Goal: Find specific page/section: Find specific page/section

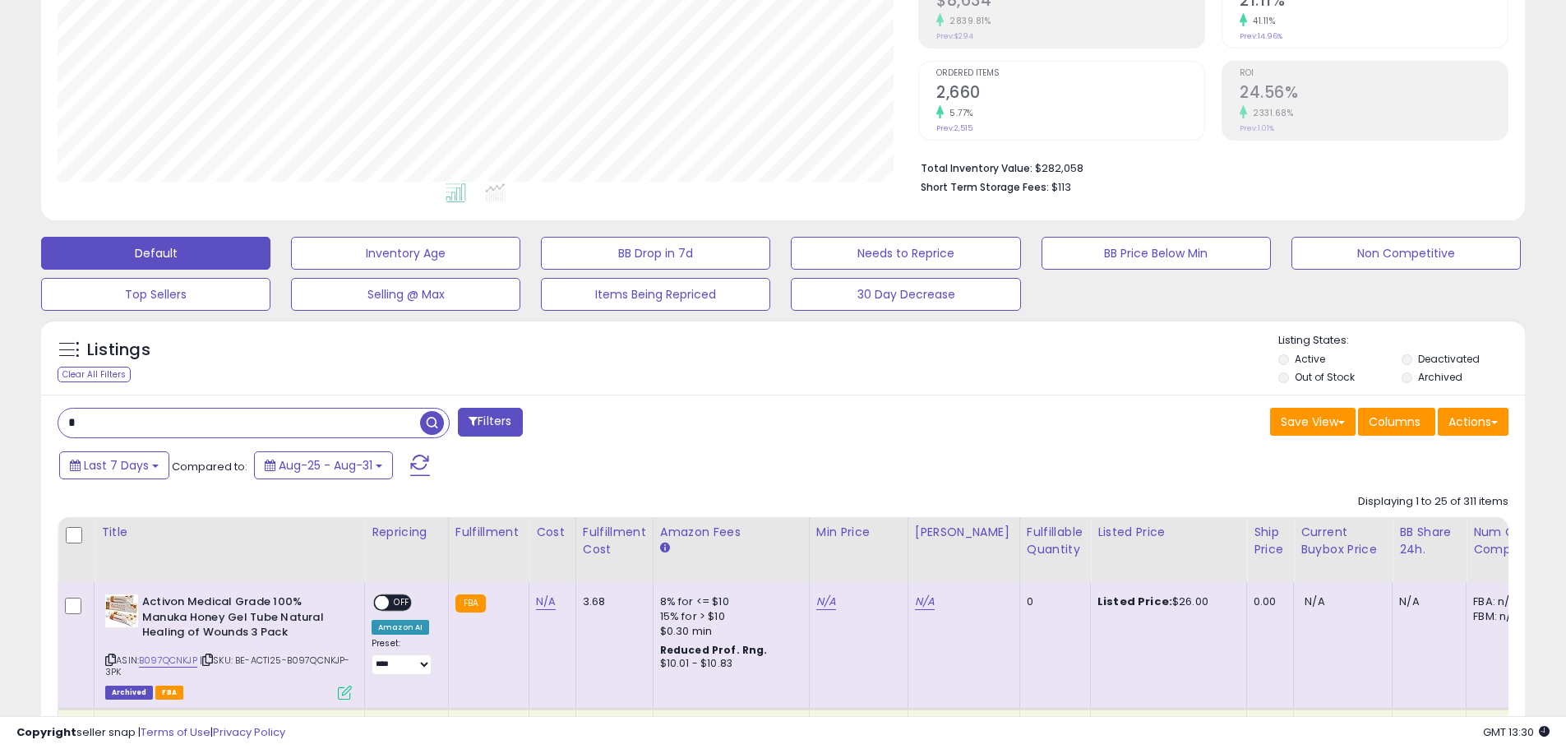
scroll to position [7, 0]
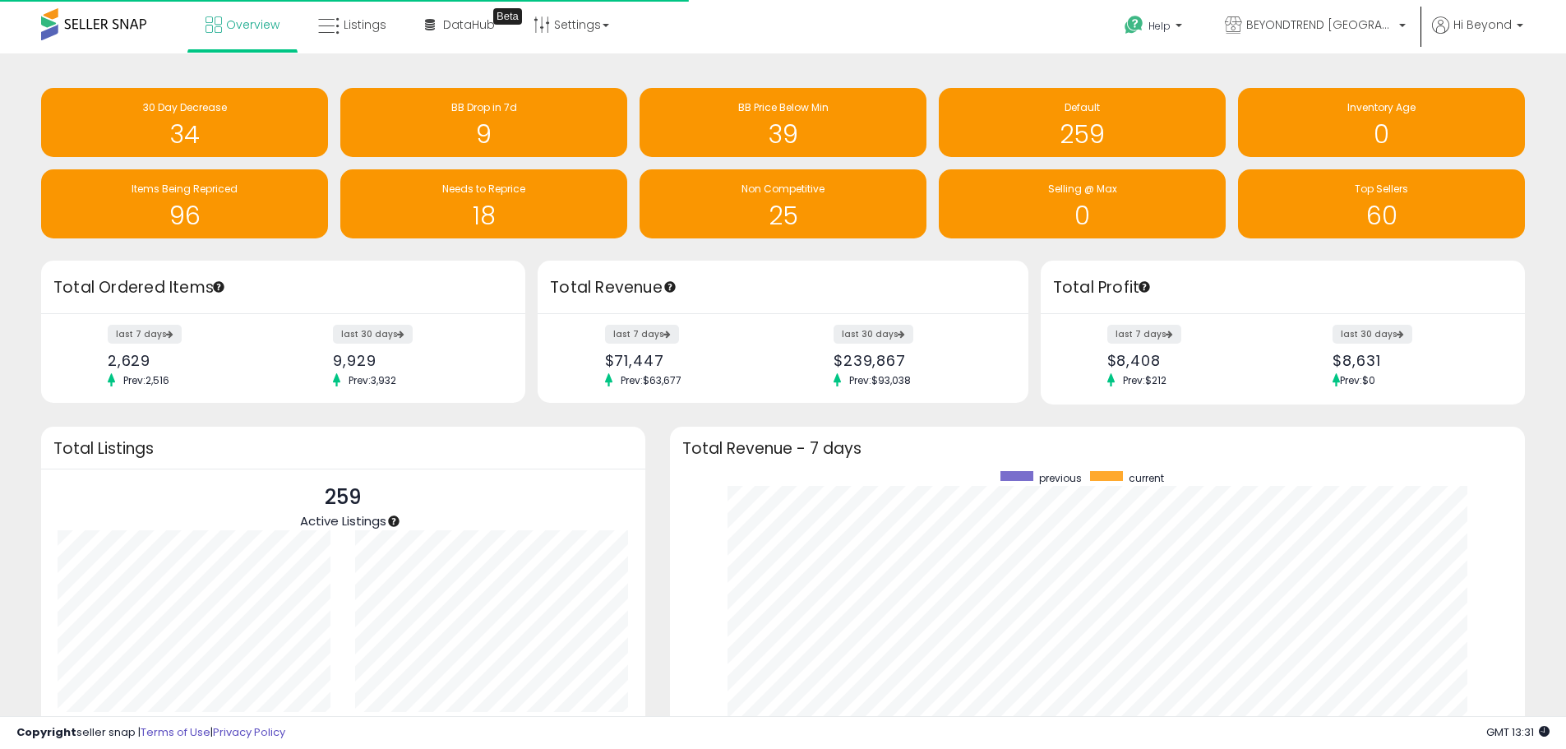
scroll to position [311, 823]
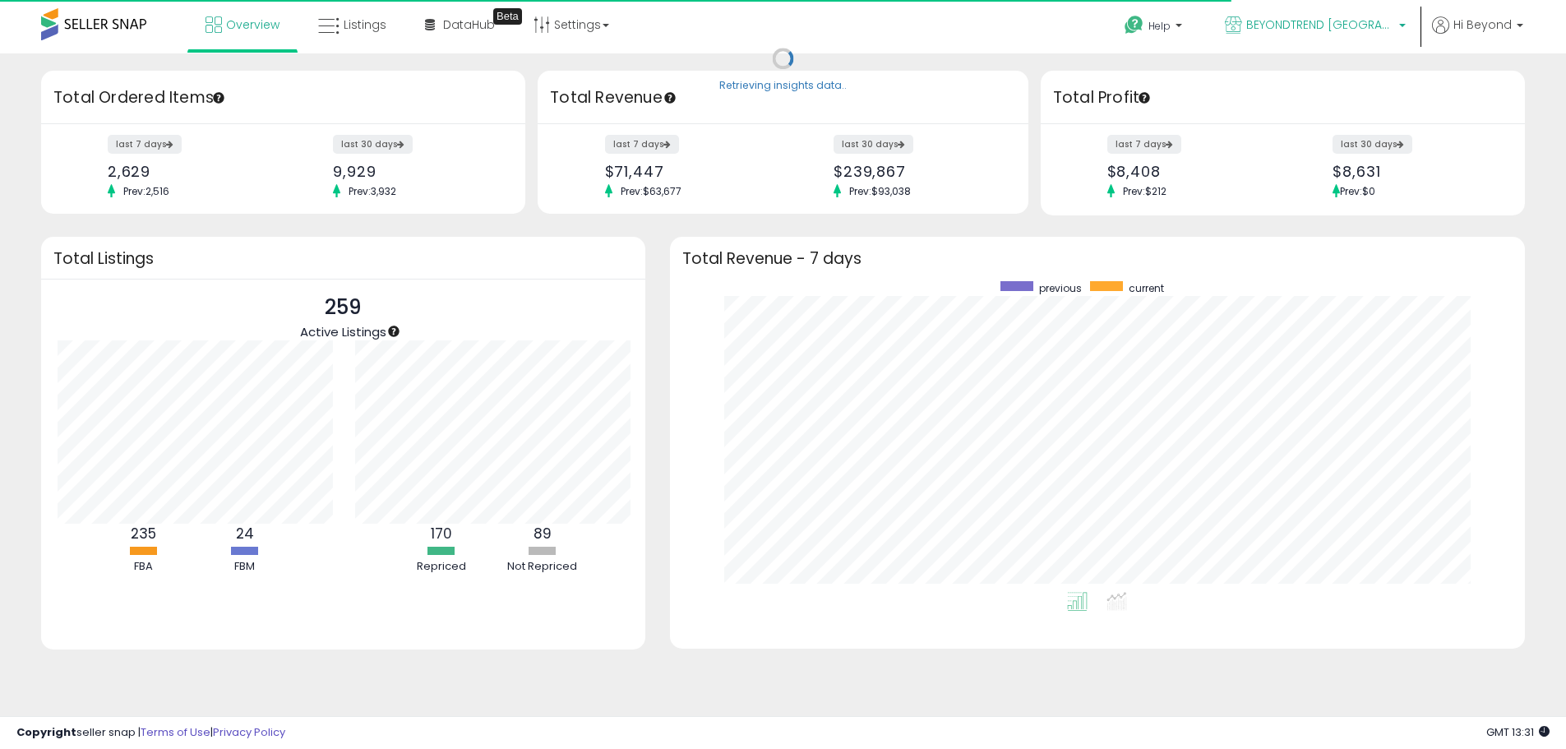
scroll to position [821924, 821412]
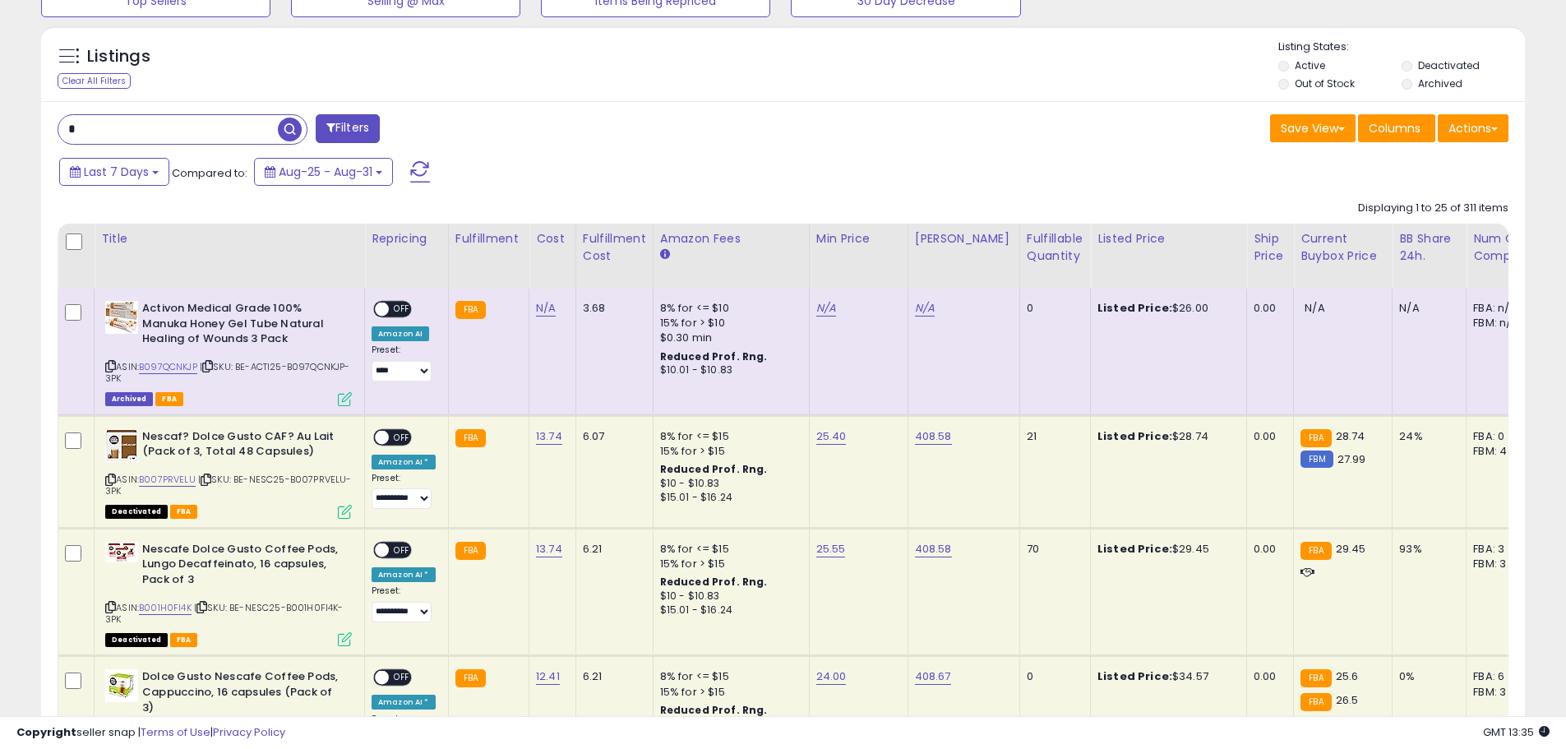
scroll to position [576, 0]
